Goal: Task Accomplishment & Management: Manage account settings

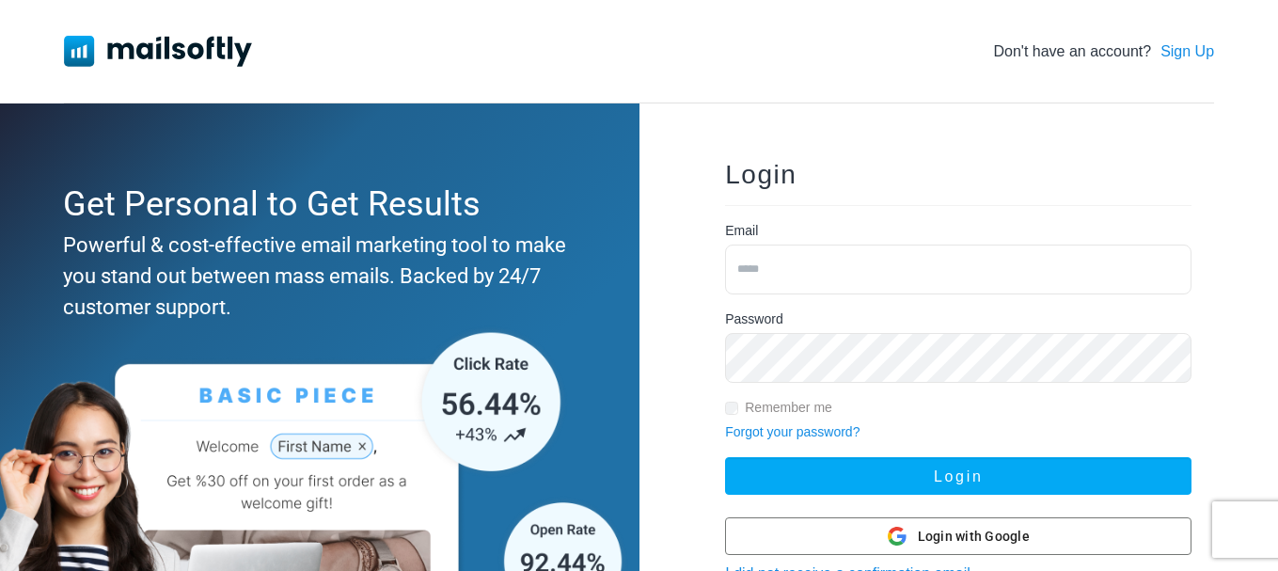
click at [767, 265] on input "email" at bounding box center [958, 269] width 466 height 50
click at [767, 266] on input "email" at bounding box center [958, 269] width 466 height 50
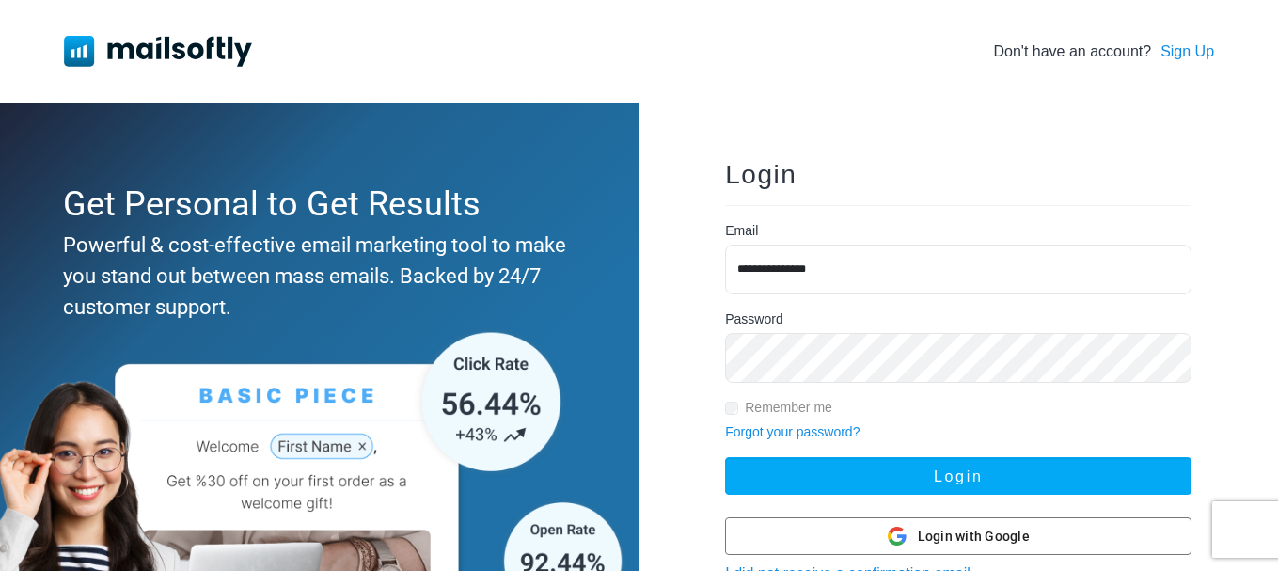
type input "**********"
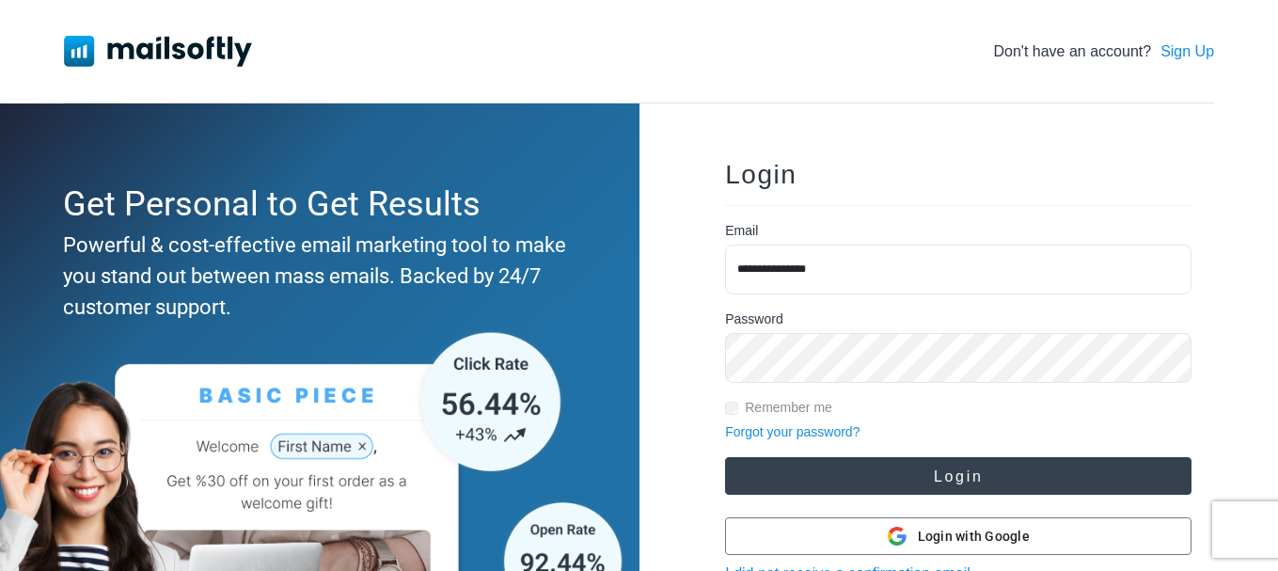
click at [895, 471] on button "Login" at bounding box center [958, 476] width 466 height 38
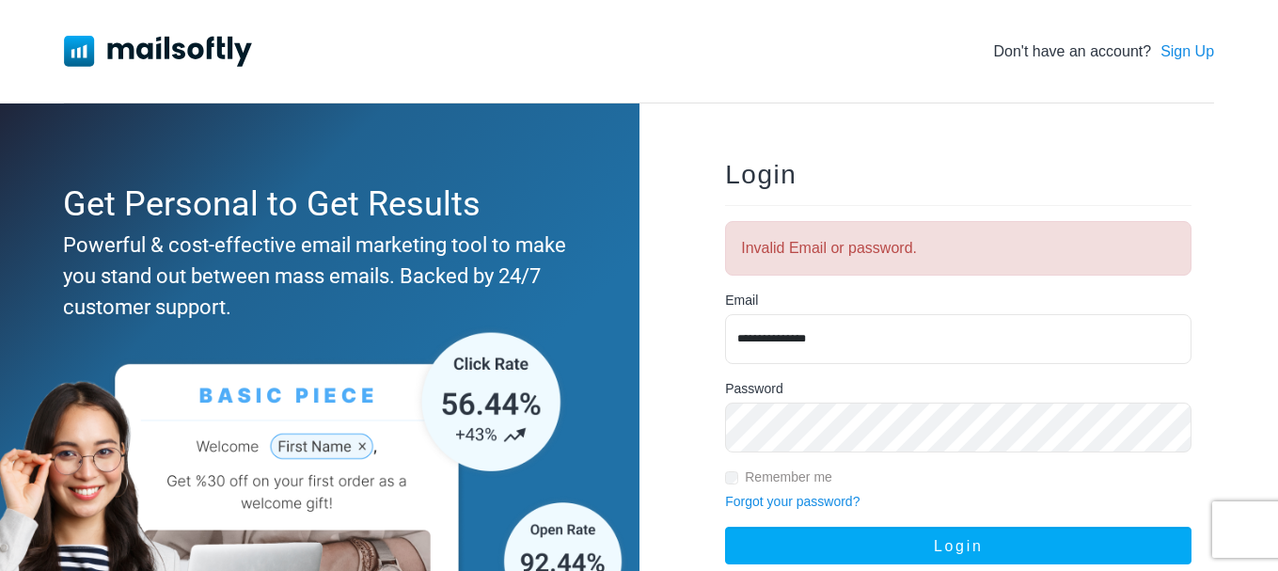
click at [725, 527] on button "Login" at bounding box center [958, 546] width 466 height 38
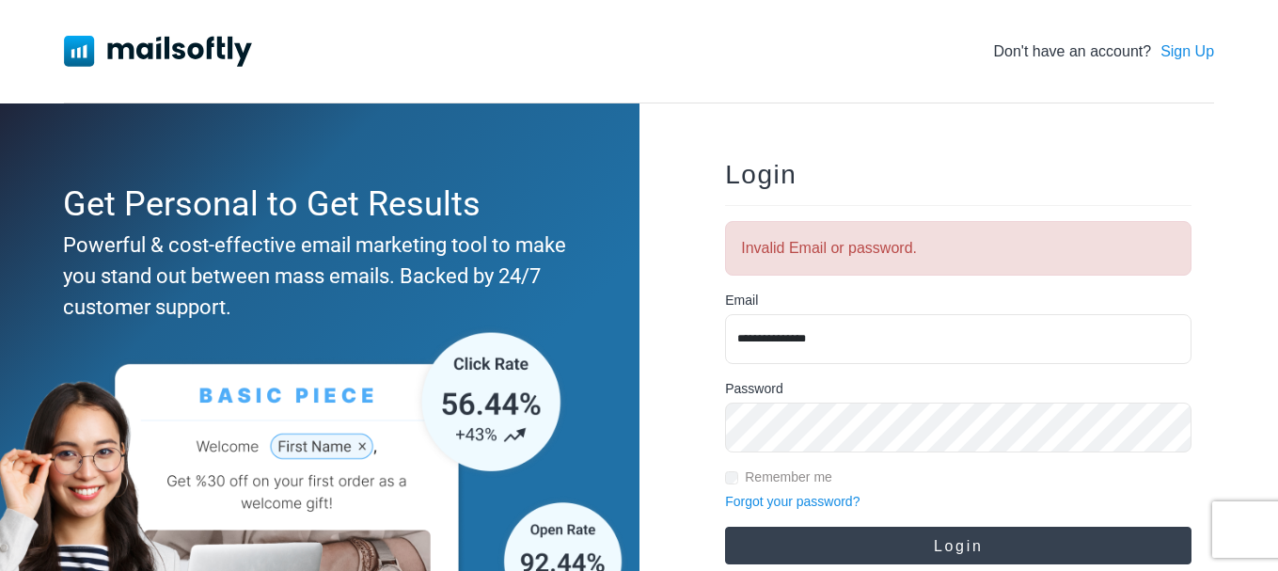
click at [953, 533] on button "Login" at bounding box center [958, 546] width 466 height 38
